Goal: Browse casually

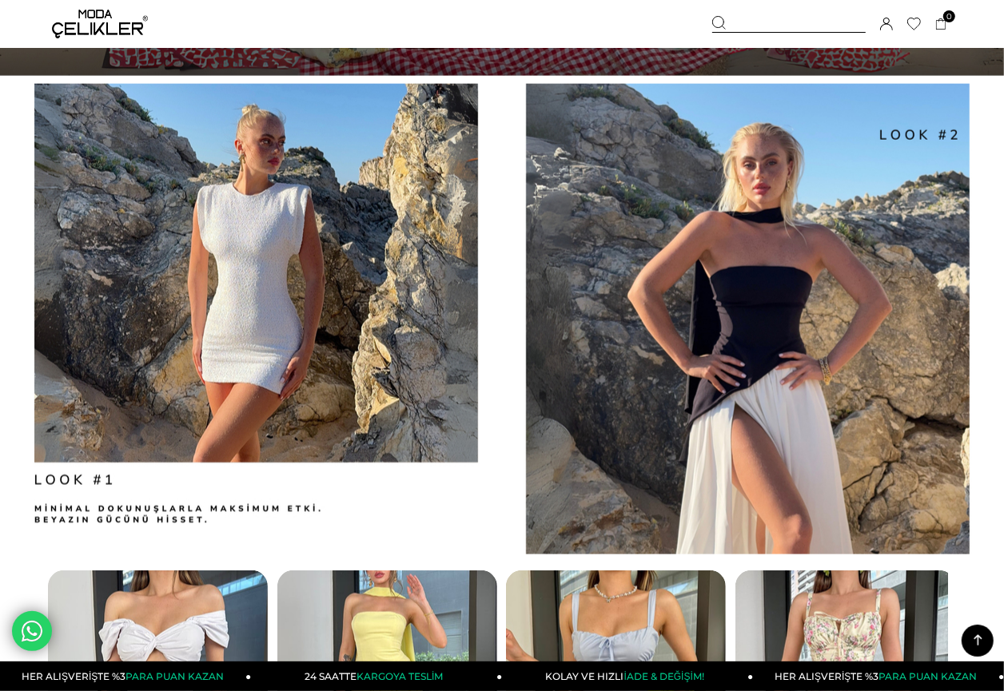
scroll to position [2383, 0]
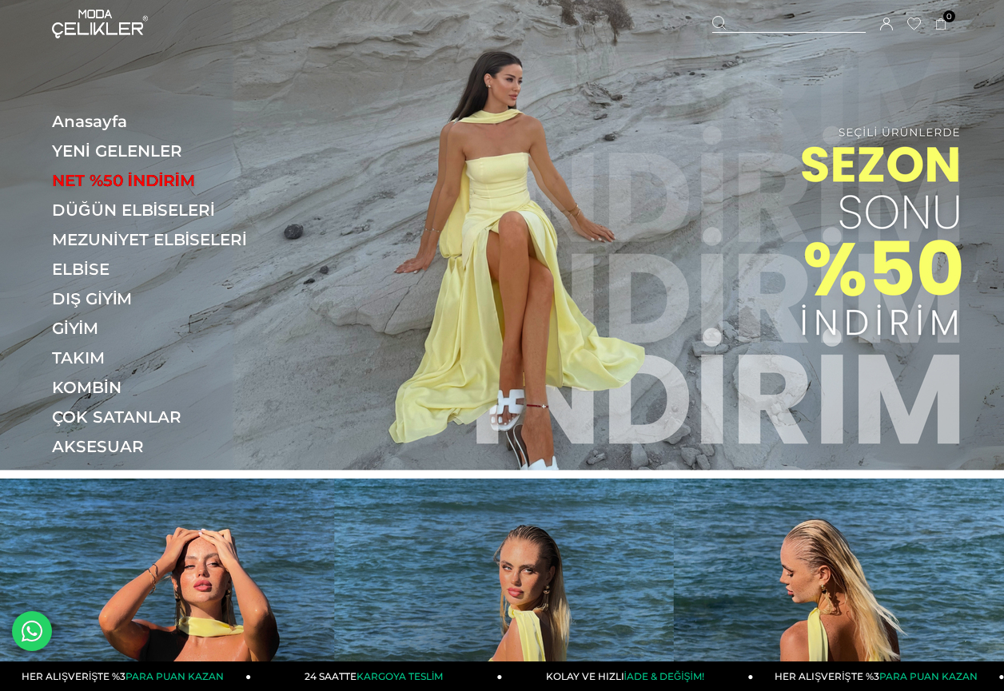
scroll to position [2, 0]
